Goal: Task Accomplishment & Management: Manage account settings

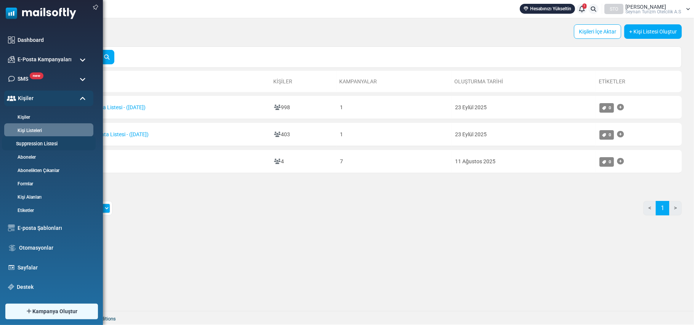
click at [34, 144] on link "Suppression Listesi" at bounding box center [47, 144] width 91 height 7
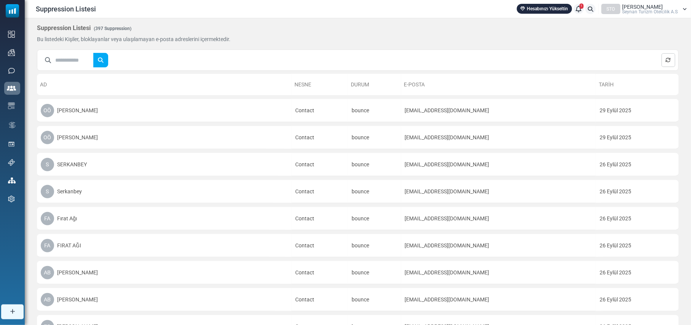
click at [69, 61] on input "text" at bounding box center [74, 60] width 38 height 14
click at [93, 53] on button "submit" at bounding box center [100, 60] width 15 height 14
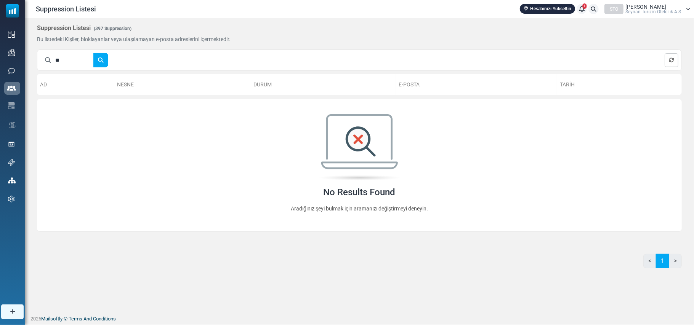
type input "*"
type input "*******"
click at [93, 53] on button "submit" at bounding box center [100, 60] width 15 height 14
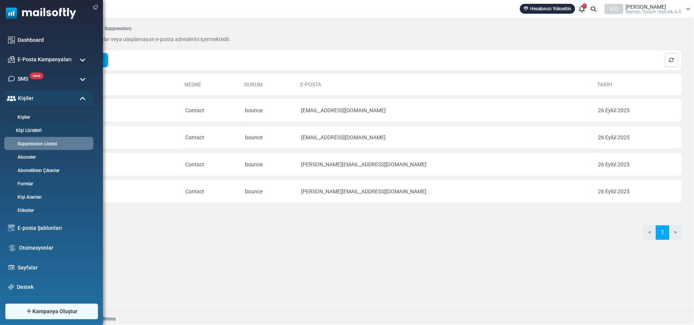
click at [40, 128] on link "Kişi Listeleri" at bounding box center [47, 130] width 91 height 7
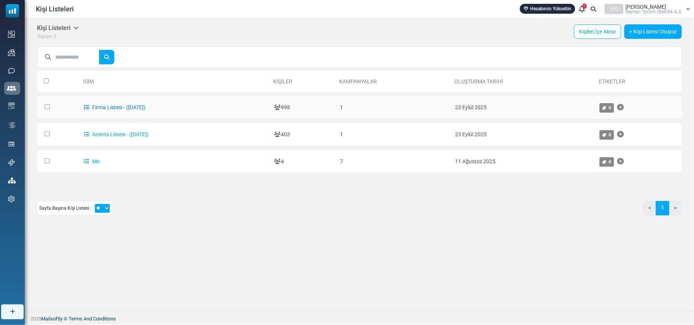
click at [111, 104] on link "Firma Listesi - ([DATE])" at bounding box center [115, 107] width 62 height 6
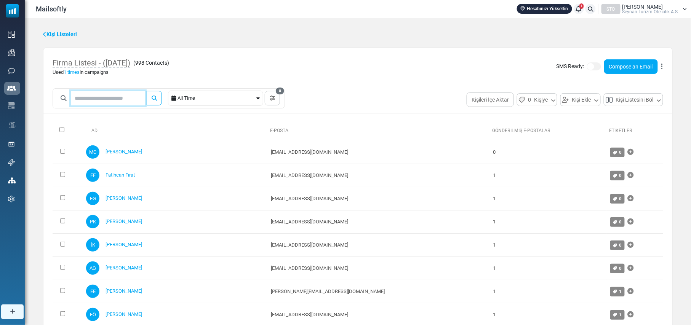
click at [104, 94] on input "text" at bounding box center [108, 98] width 74 height 14
type input "******"
click at [147, 91] on button "submit" at bounding box center [154, 98] width 15 height 14
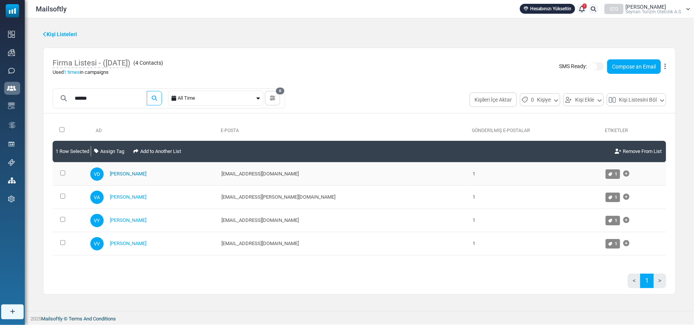
click at [133, 174] on link "[PERSON_NAME]" at bounding box center [128, 174] width 37 height 6
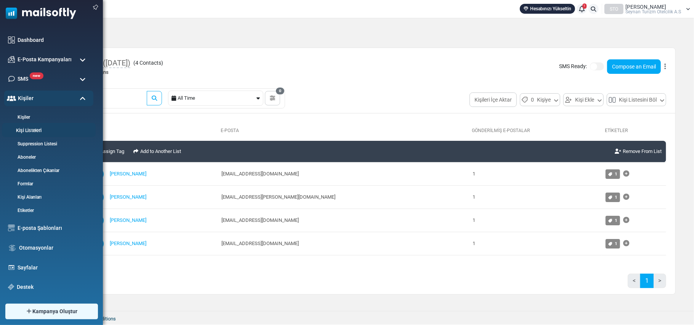
click at [31, 131] on link "Kişi Listeleri" at bounding box center [47, 130] width 91 height 7
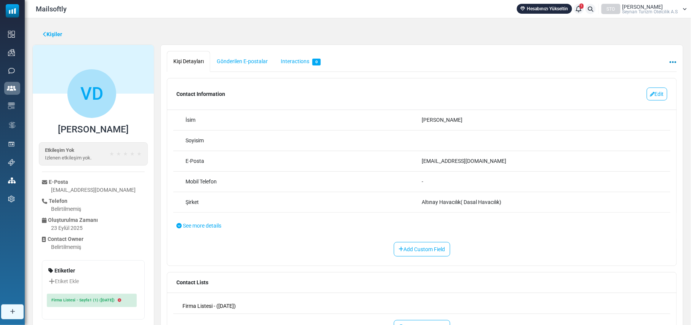
click at [675, 62] on icon at bounding box center [673, 62] width 7 height 0
click at [628, 77] on link "Kaldır" at bounding box center [640, 81] width 65 height 14
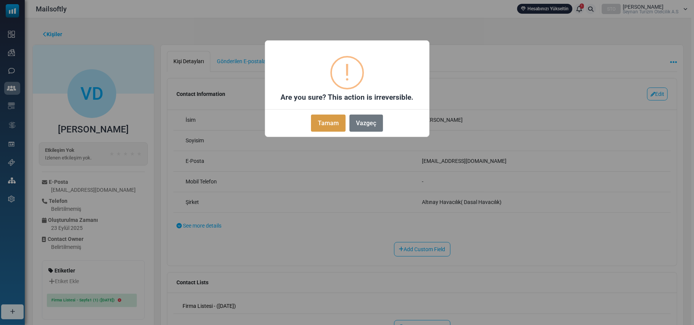
click at [324, 124] on button "Tamam" at bounding box center [328, 123] width 34 height 17
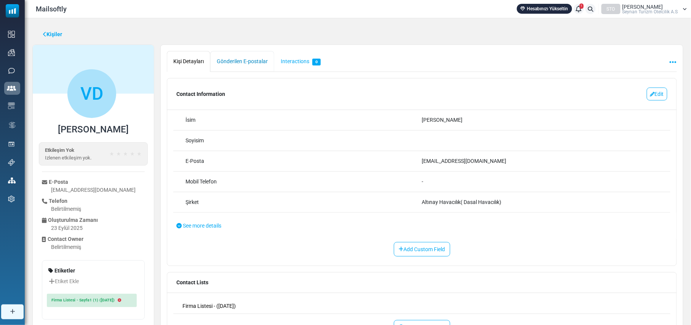
click at [225, 63] on link "Gönderilen E-postalar" at bounding box center [242, 61] width 64 height 21
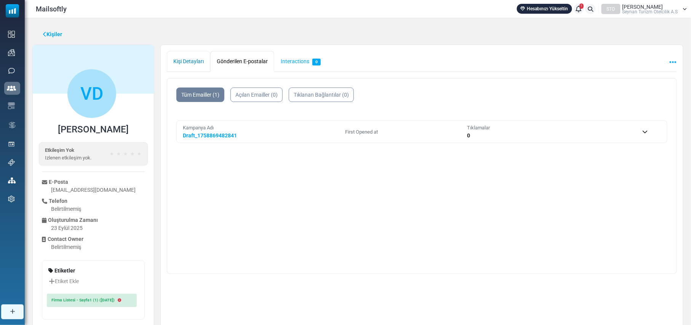
click at [189, 65] on link "Kişi Detayları" at bounding box center [188, 61] width 43 height 21
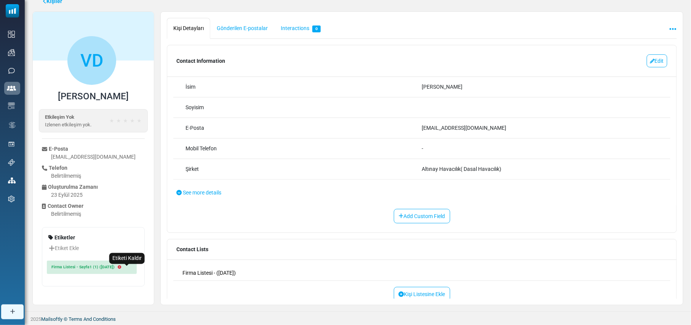
click at [121, 267] on icon "Etiketi Kaldır" at bounding box center [119, 267] width 3 height 0
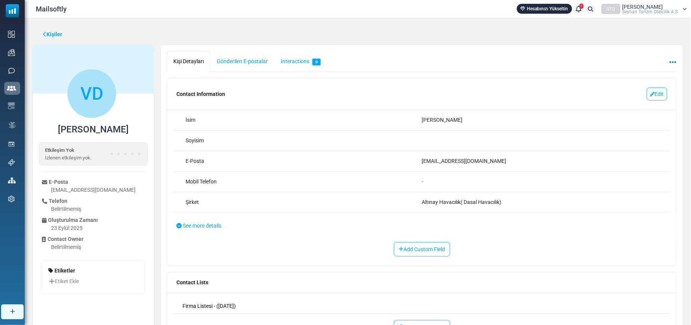
click at [672, 62] on icon at bounding box center [673, 62] width 7 height 0
click at [628, 77] on link "Kaldır" at bounding box center [640, 81] width 65 height 14
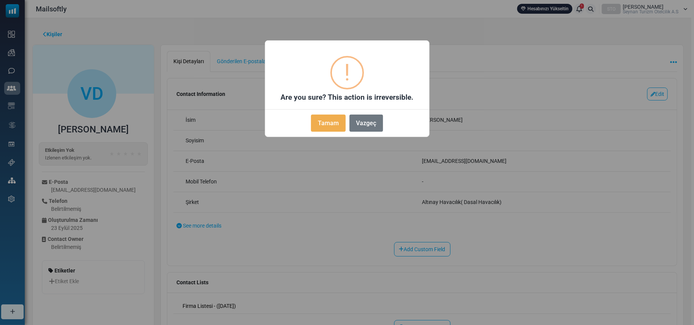
click at [331, 122] on button "Tamam" at bounding box center [328, 123] width 34 height 17
